Goal: Information Seeking & Learning: Learn about a topic

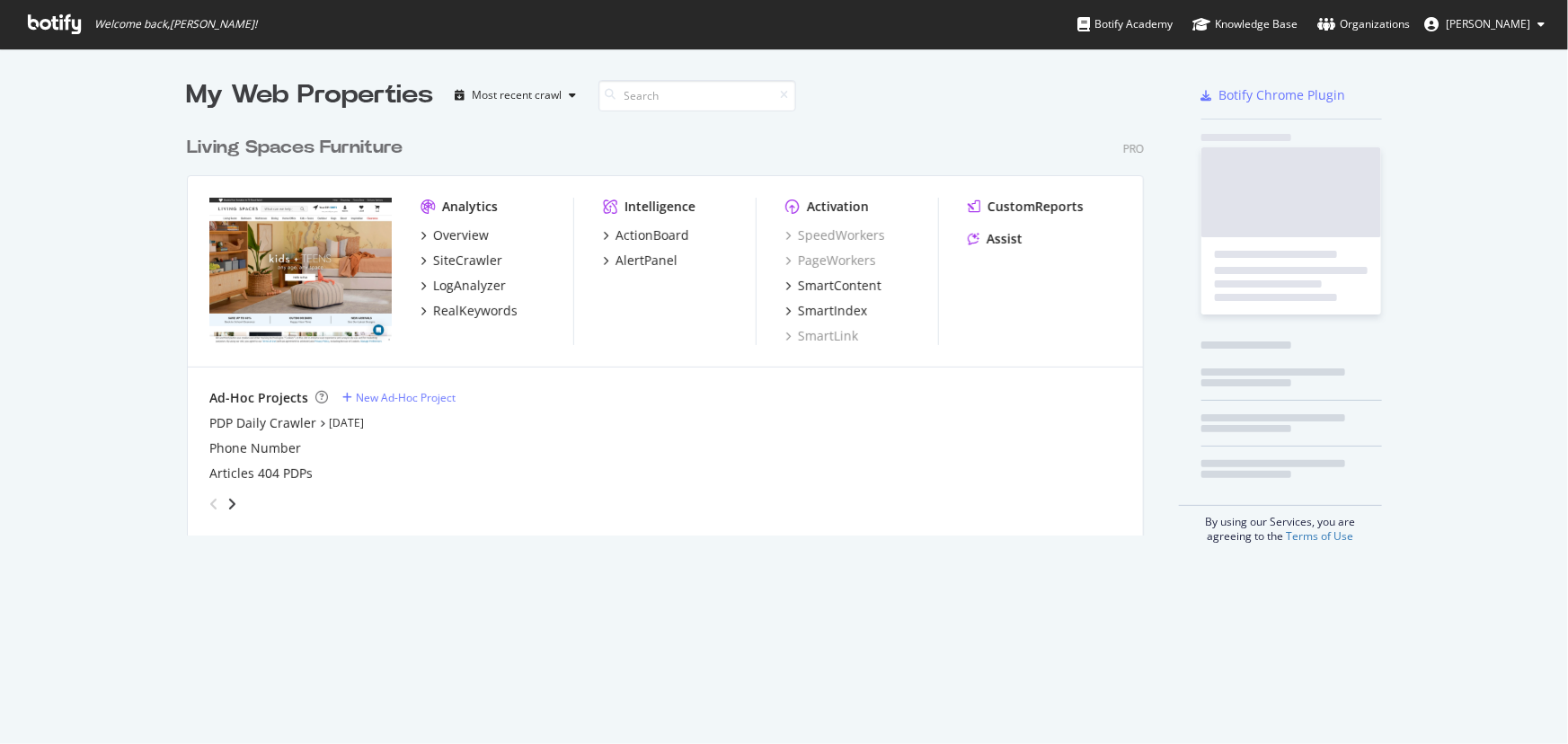
scroll to position [732, 1544]
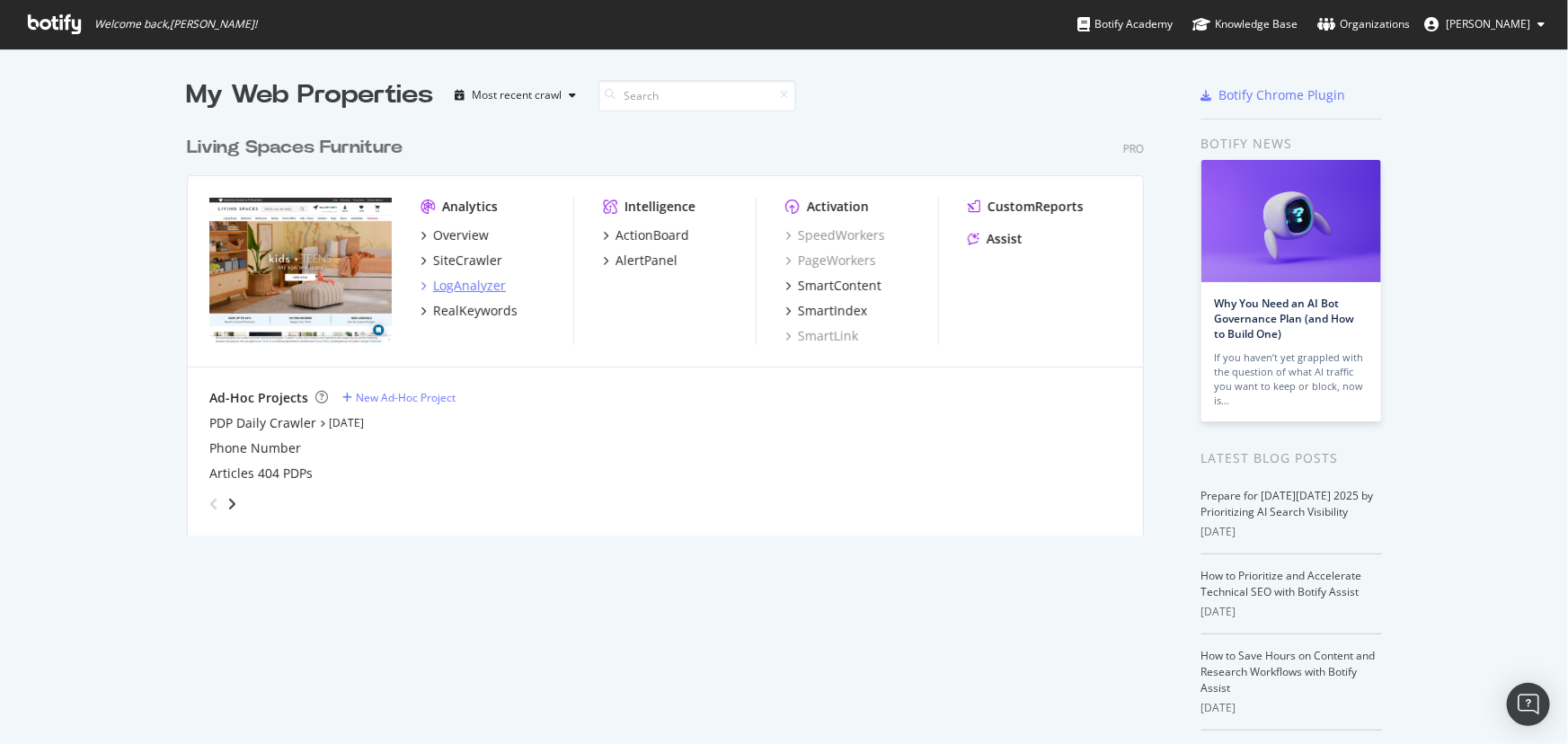
click at [470, 286] on div "LogAnalyzer" at bounding box center [470, 286] width 73 height 18
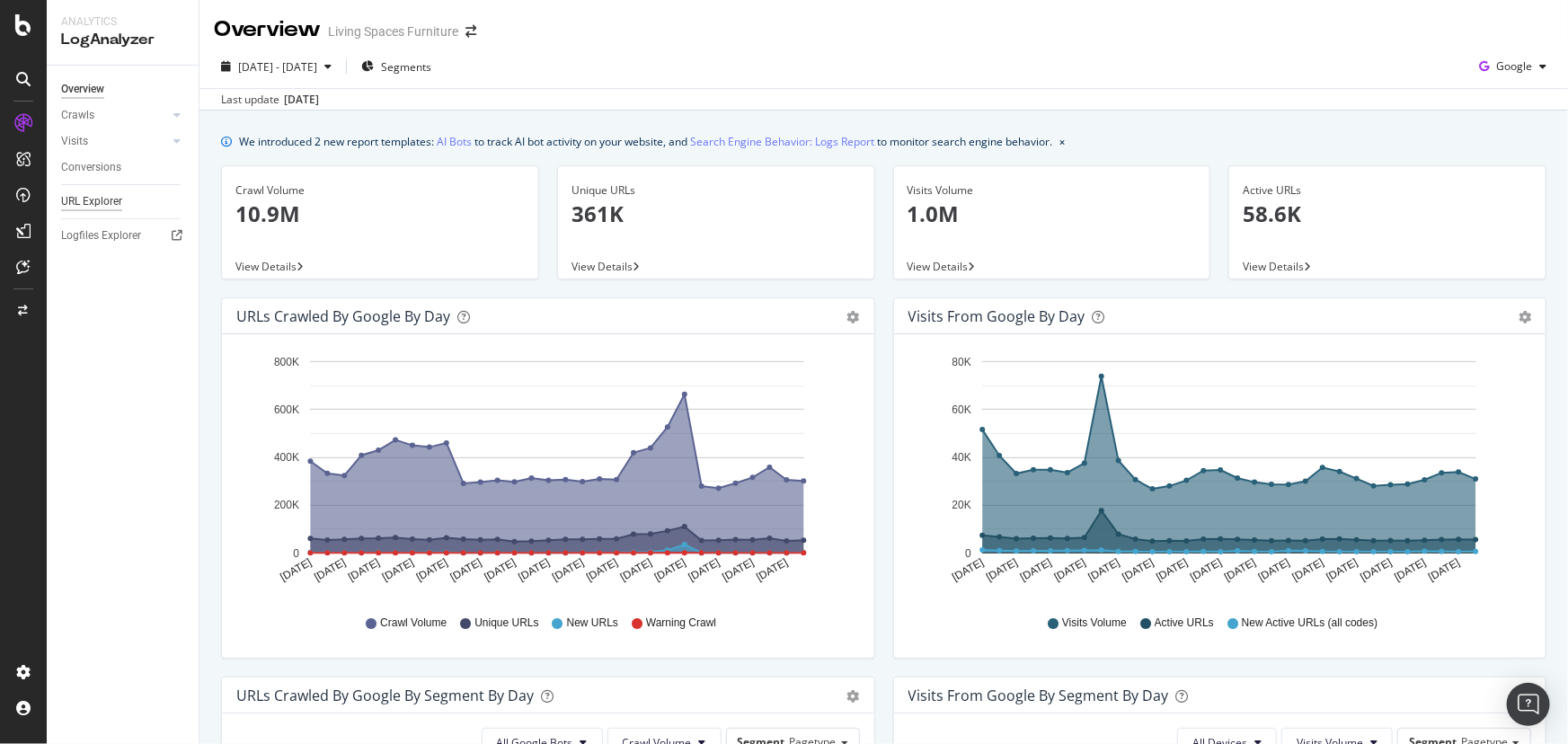
click at [101, 206] on div "URL Explorer" at bounding box center [92, 202] width 61 height 19
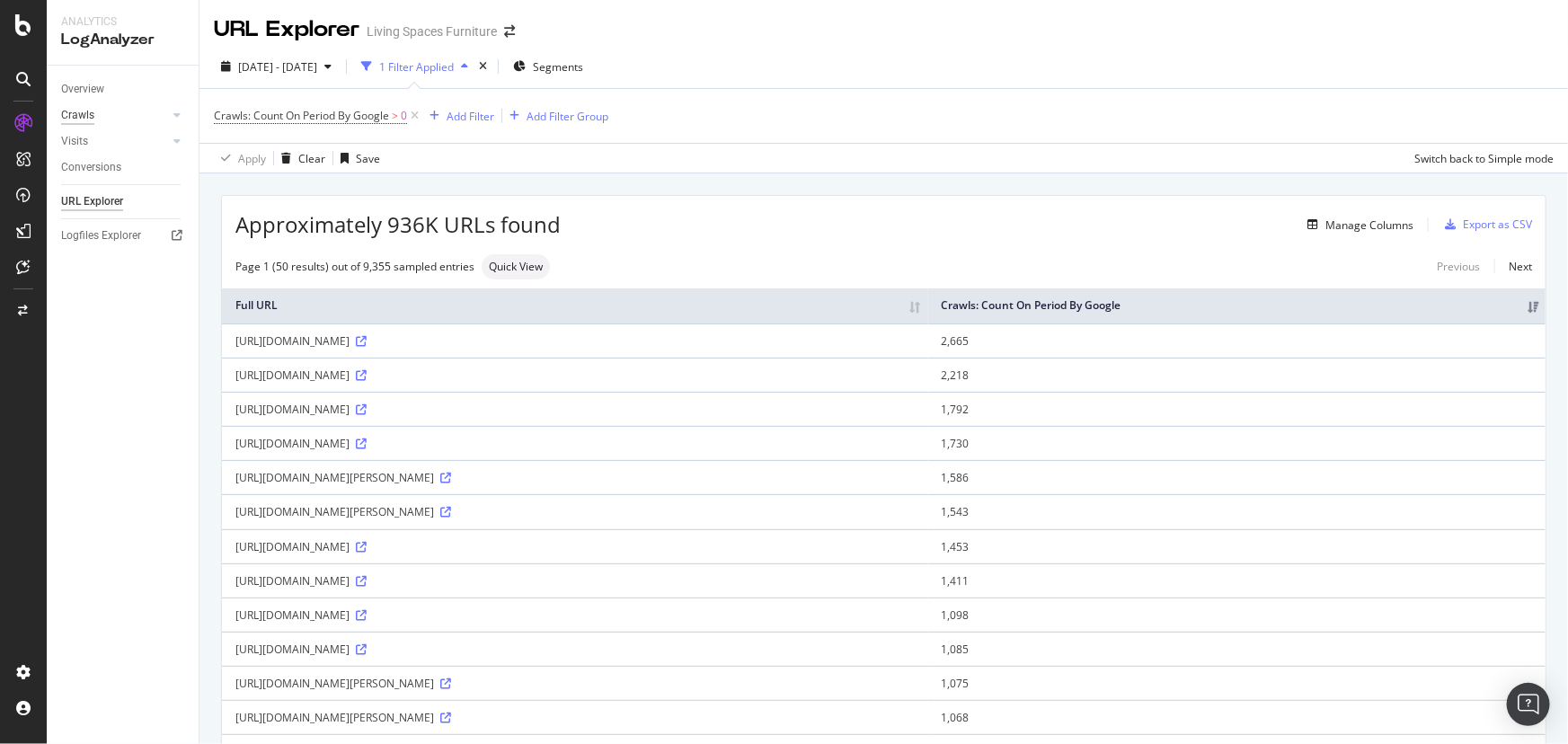
click at [84, 110] on div "Crawls" at bounding box center [78, 115] width 33 height 19
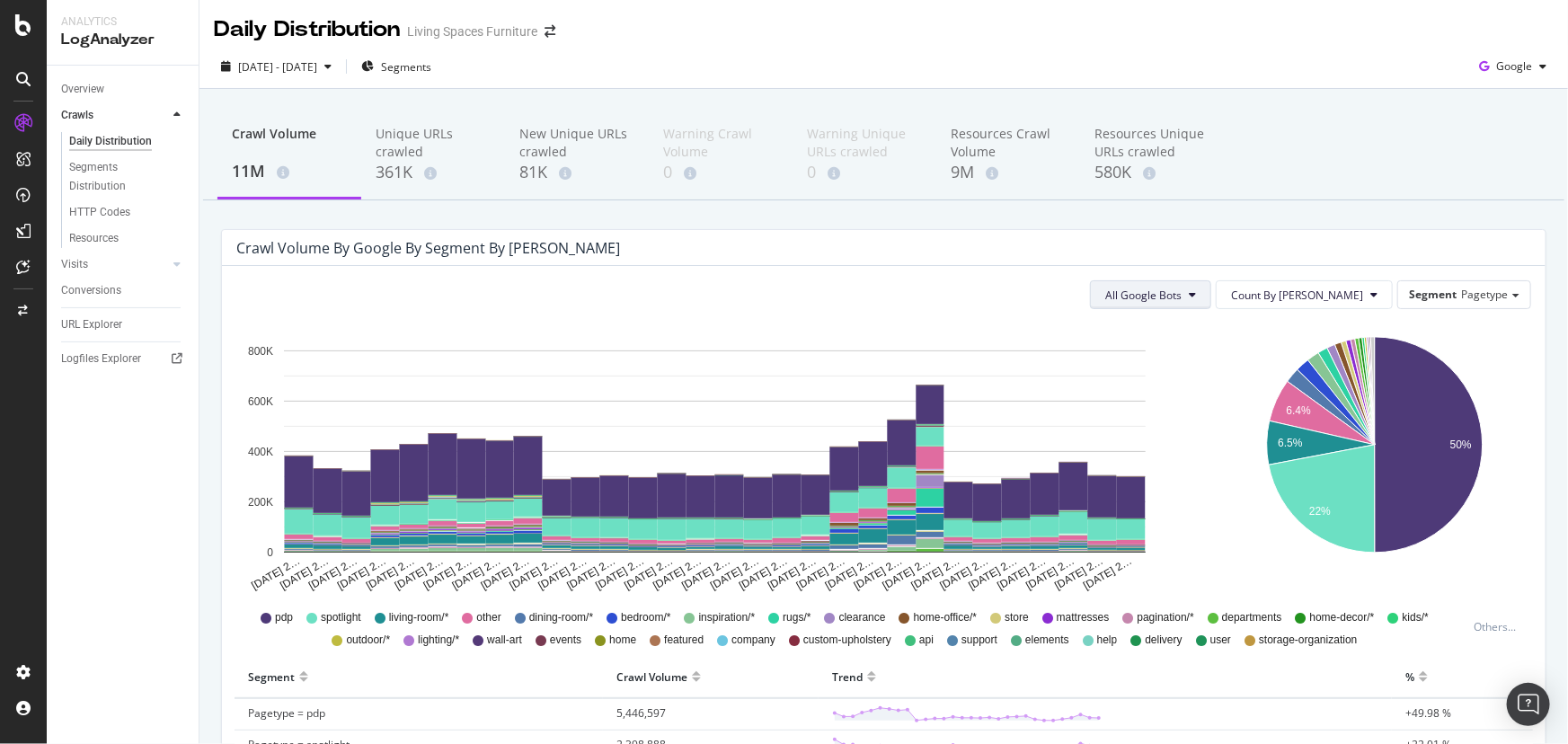
click at [1212, 288] on button "All Google Bots" at bounding box center [1150, 295] width 121 height 29
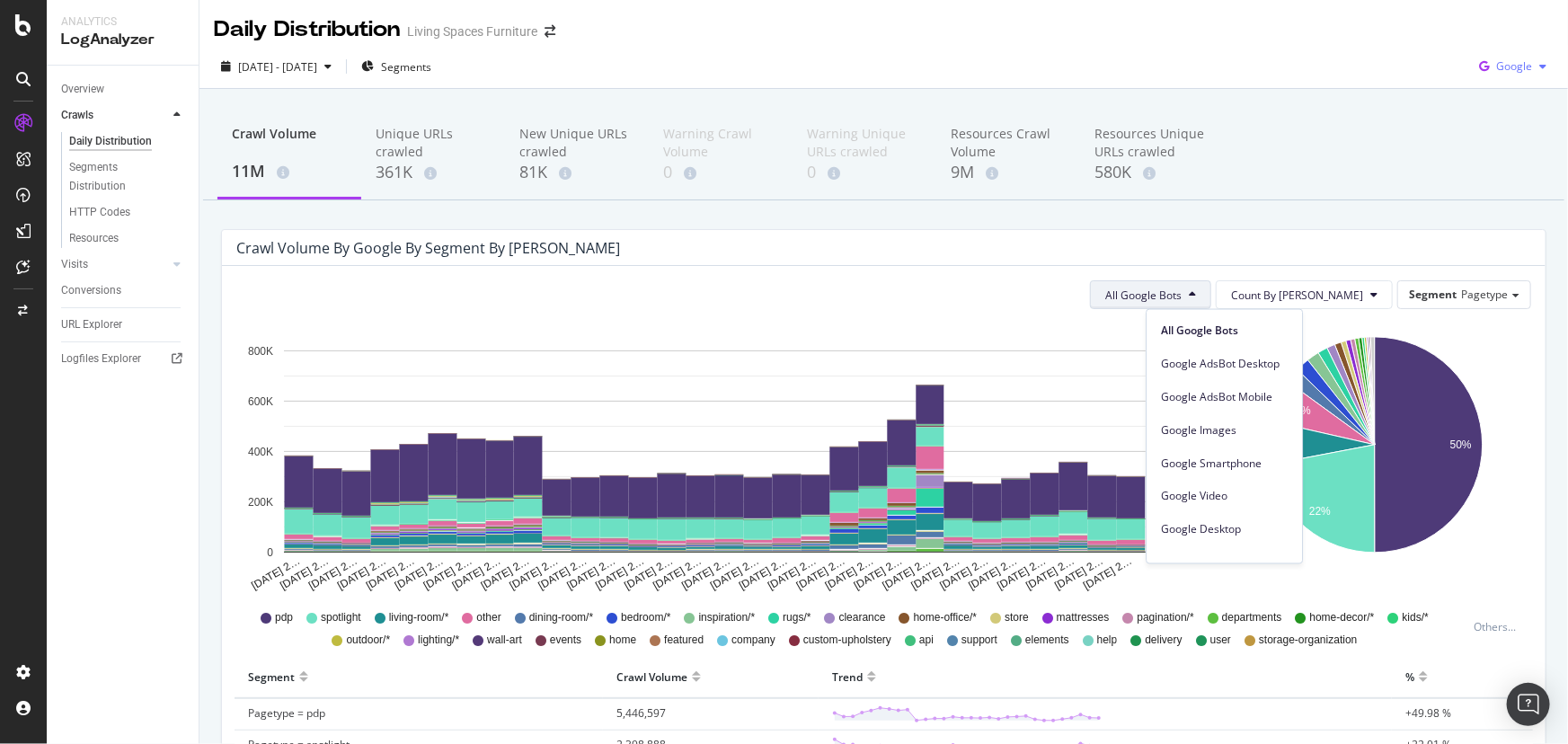
click at [1499, 78] on div "Google" at bounding box center [1513, 66] width 82 height 27
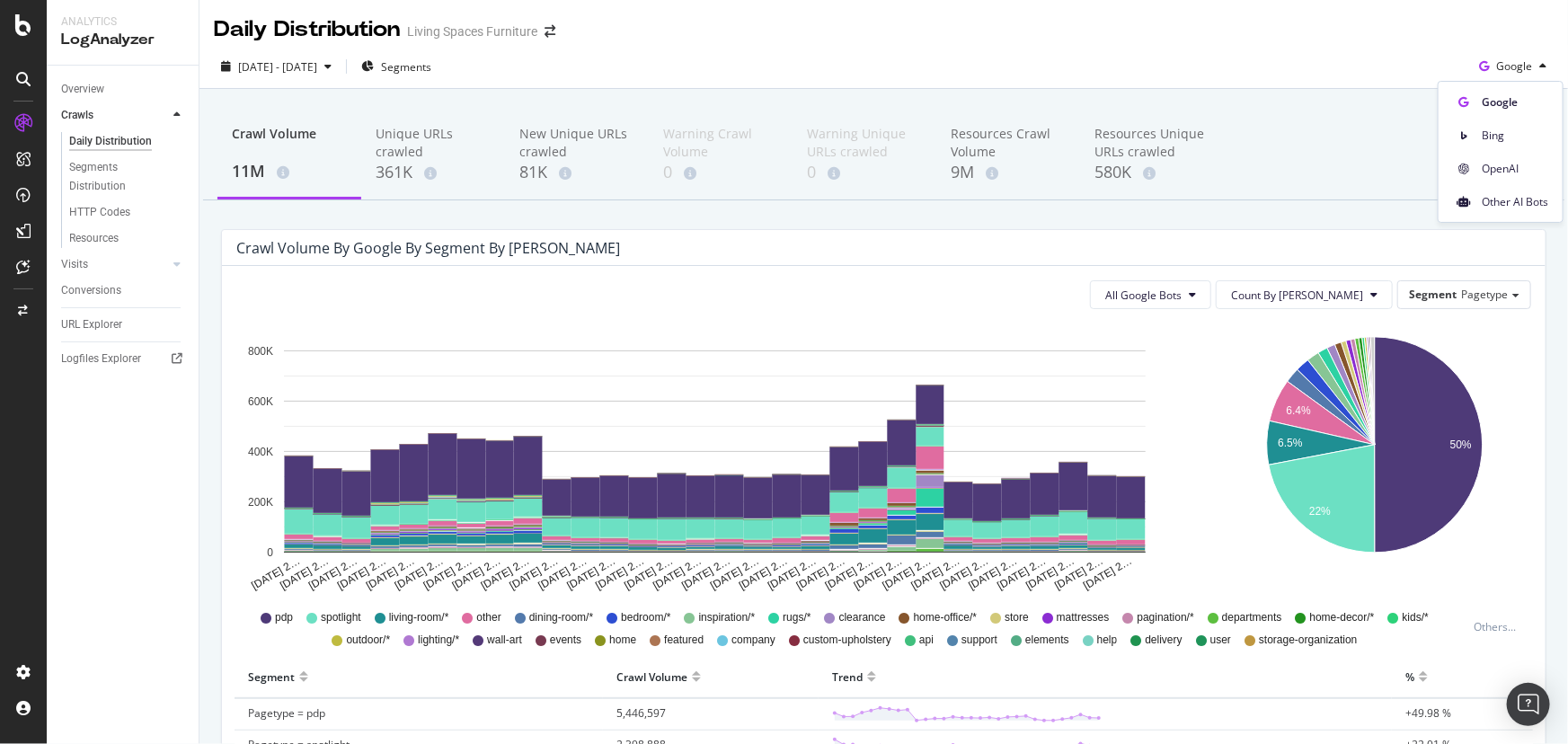
click at [1528, 198] on span "Other AI Bots" at bounding box center [1516, 202] width 67 height 16
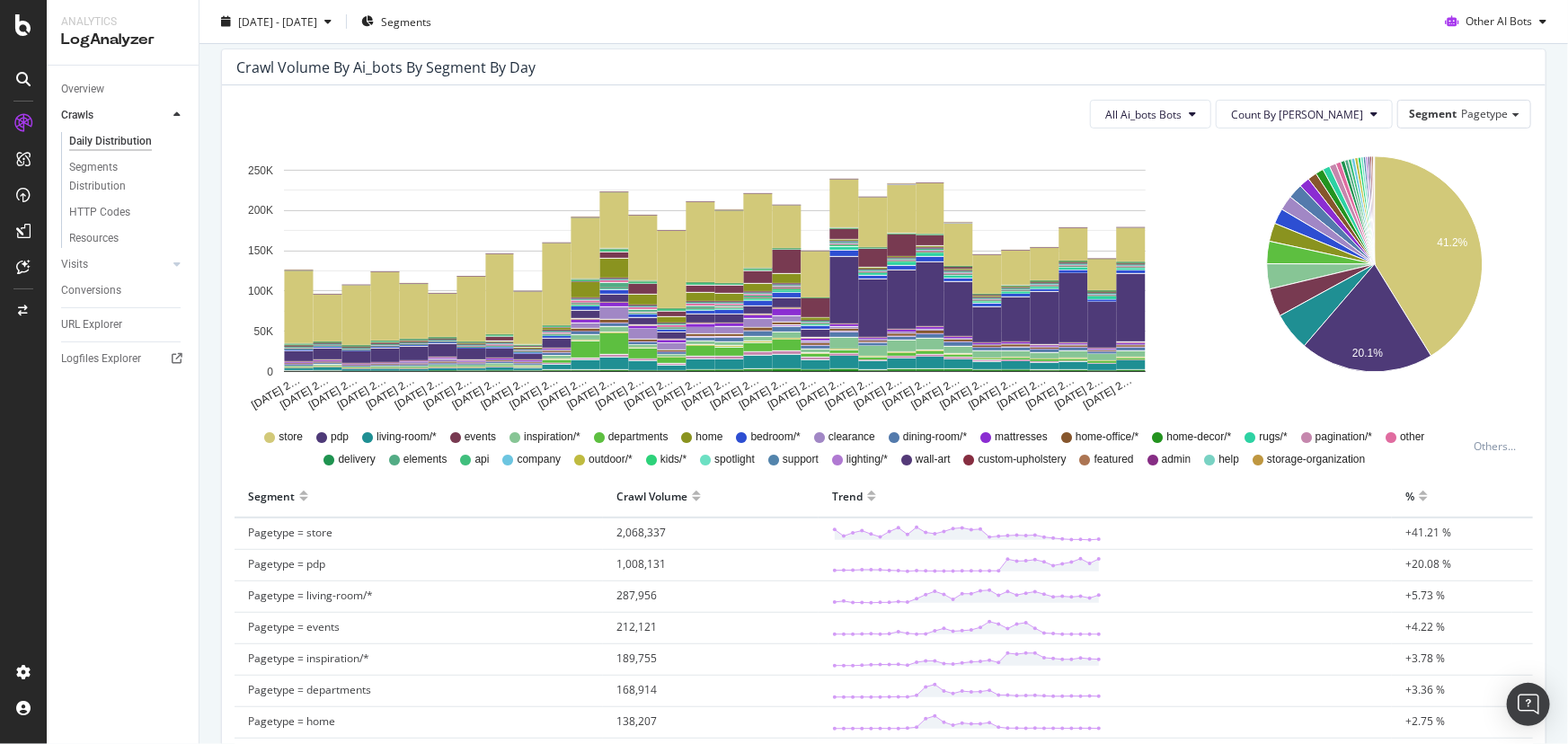
scroll to position [20, 0]
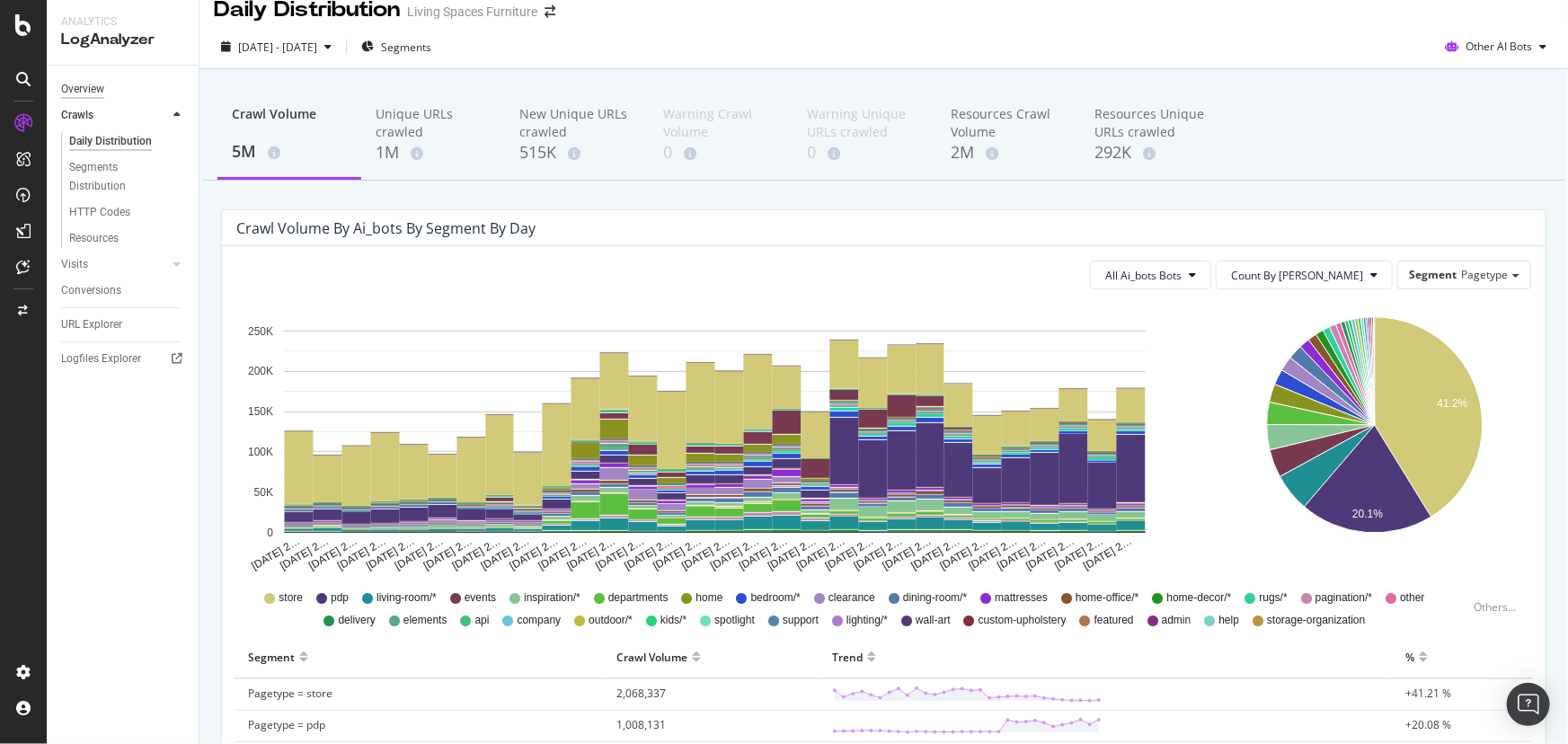
click at [91, 90] on div "Overview" at bounding box center [83, 89] width 43 height 19
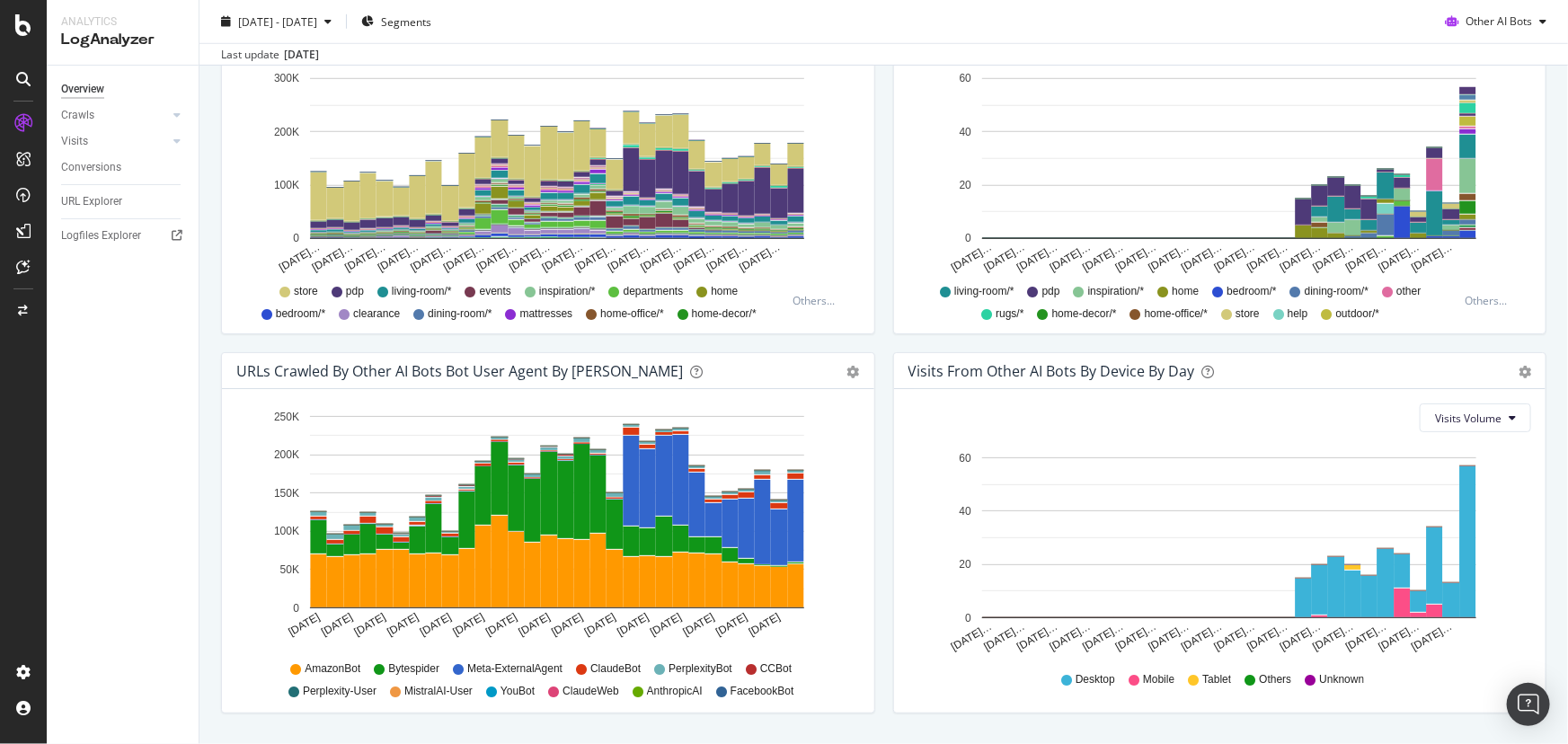
scroll to position [753, 0]
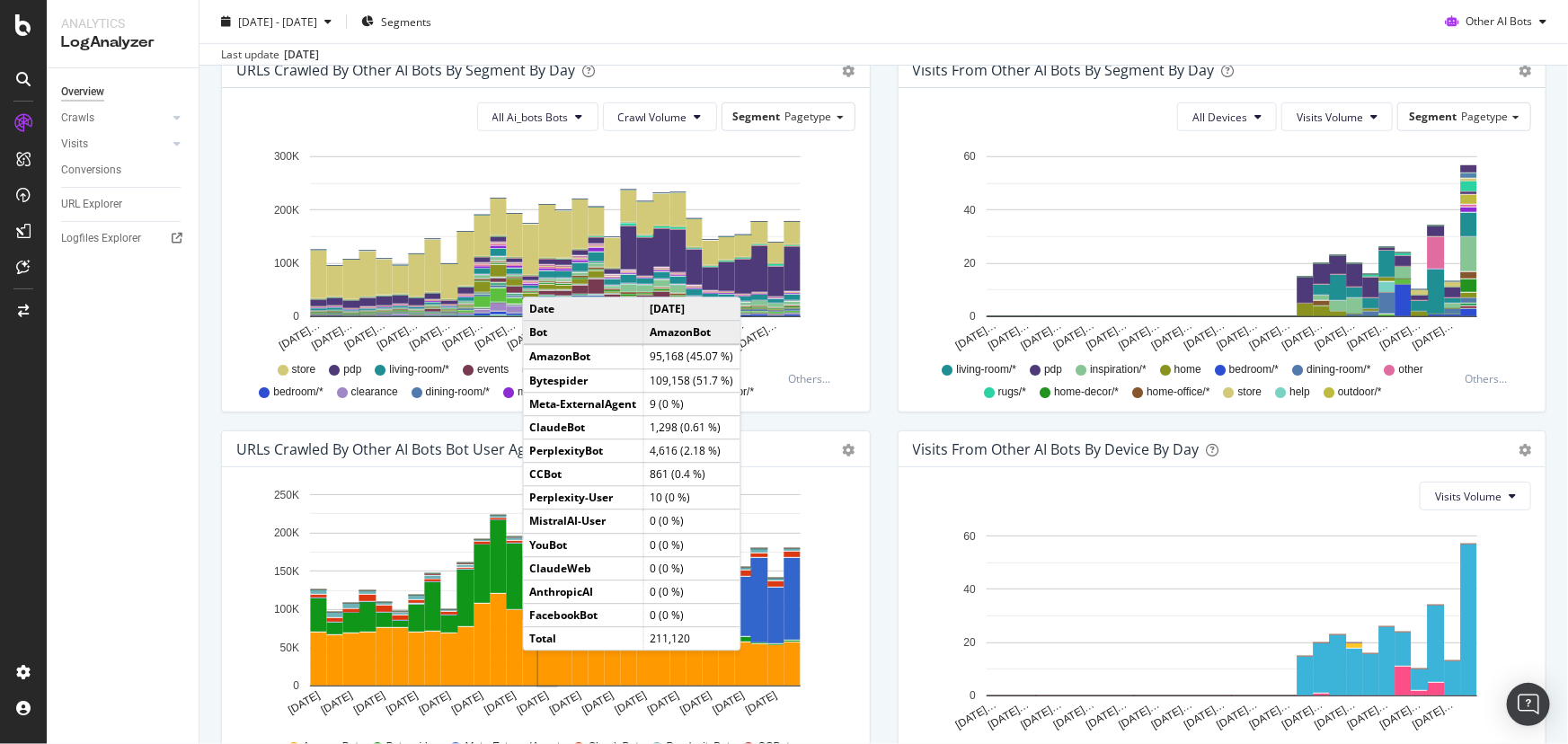
scroll to position [736, 0]
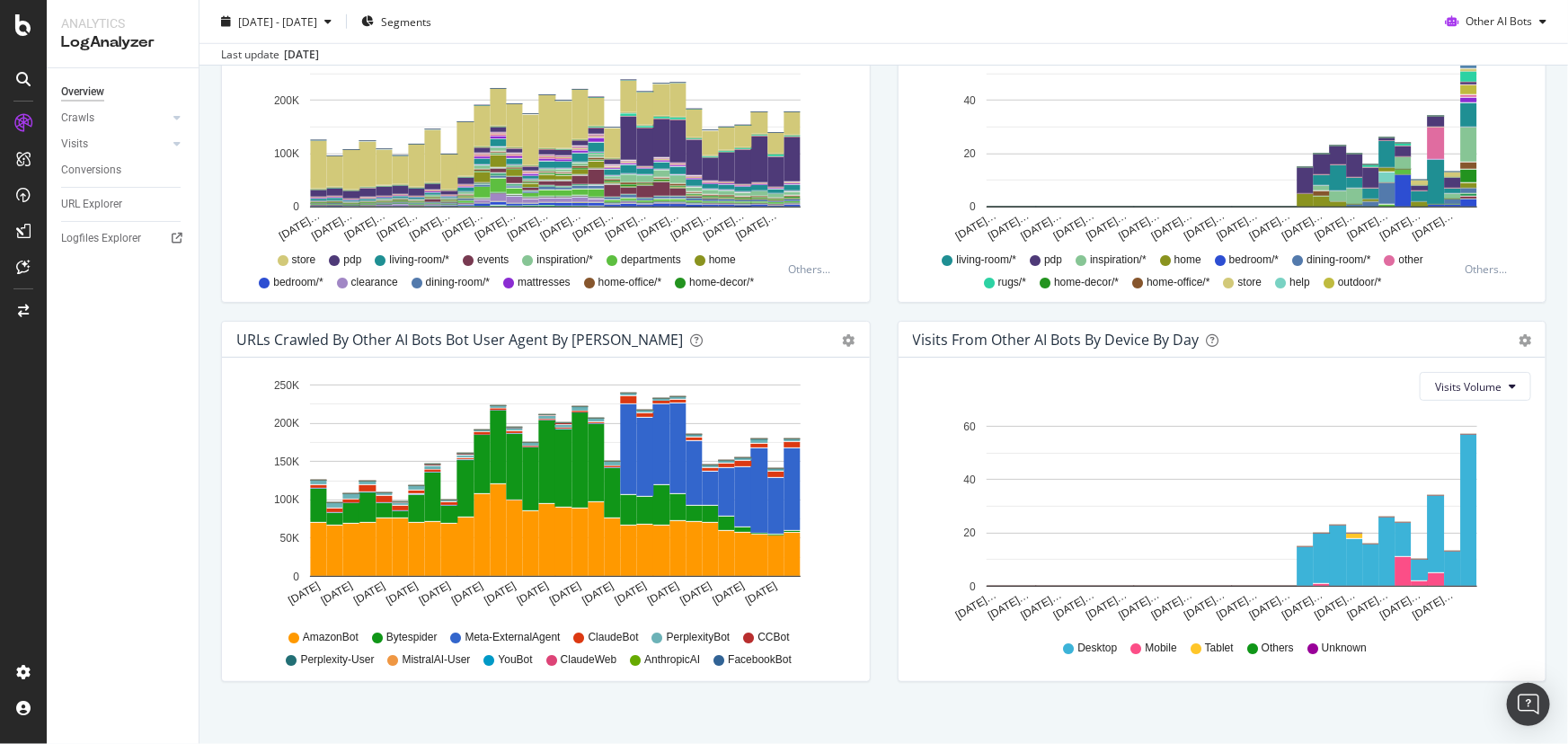
click at [209, 431] on div "URLs Crawled by Other AI Bots bot User Agent By Day Timeline (by Value) Timelin…" at bounding box center [546, 511] width 677 height 379
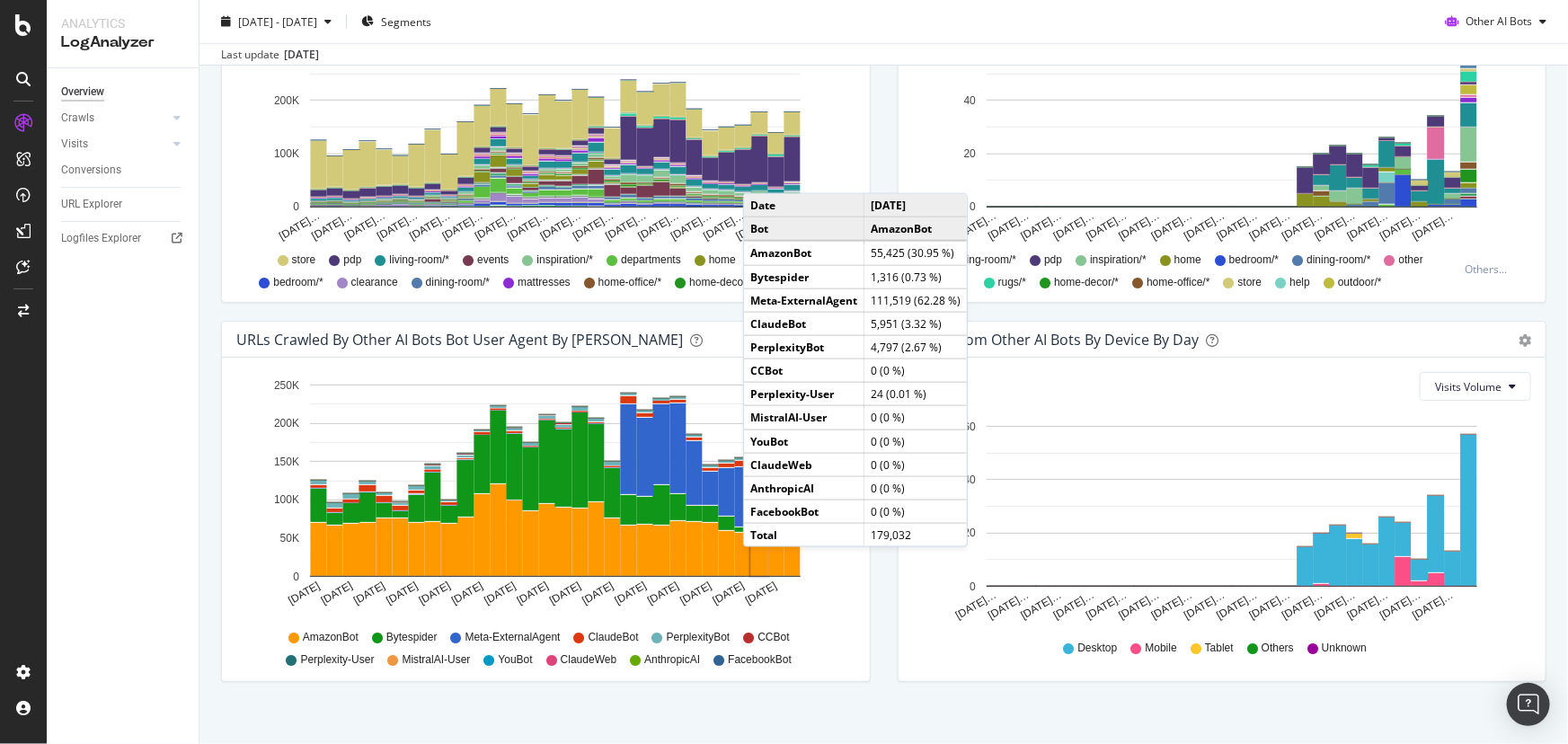
click at [219, 594] on div "URLs Crawled by Other AI Bots bot User Agent By Day Timeline (by Value) Timelin…" at bounding box center [546, 511] width 677 height 379
